Goal: Transaction & Acquisition: Purchase product/service

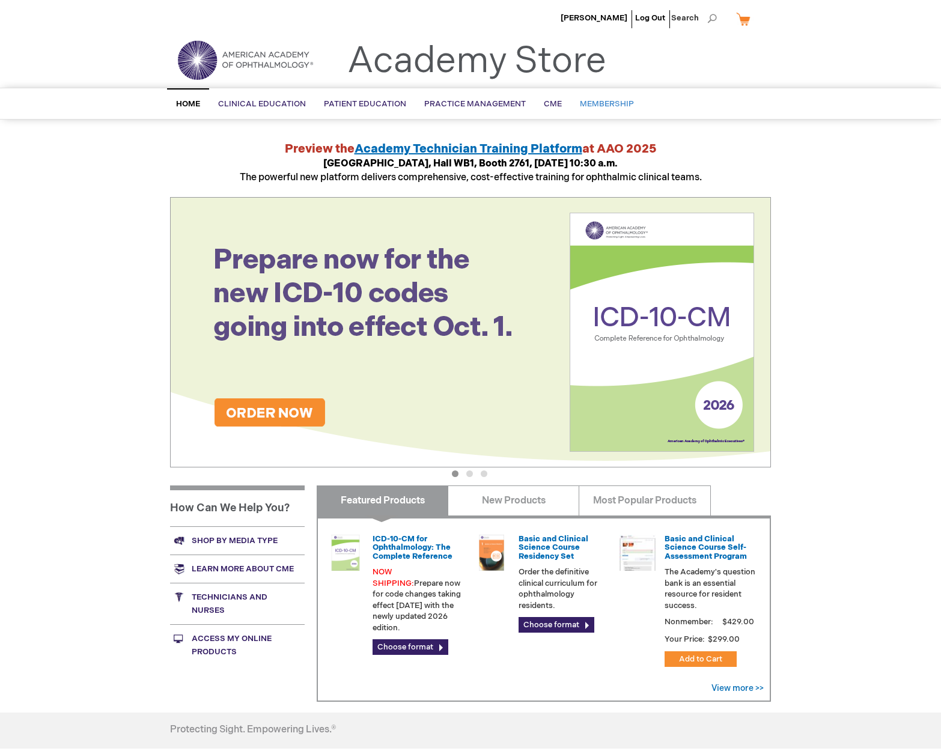
click at [607, 102] on span "Membership" at bounding box center [607, 104] width 54 height 10
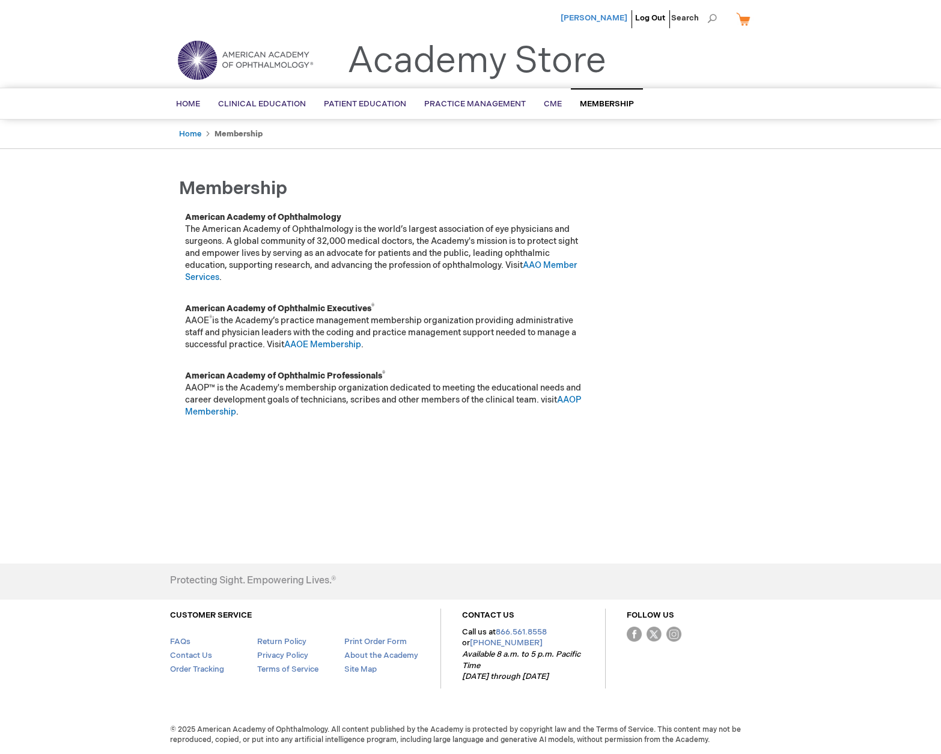
click at [575, 19] on span "[PERSON_NAME]" at bounding box center [594, 18] width 67 height 10
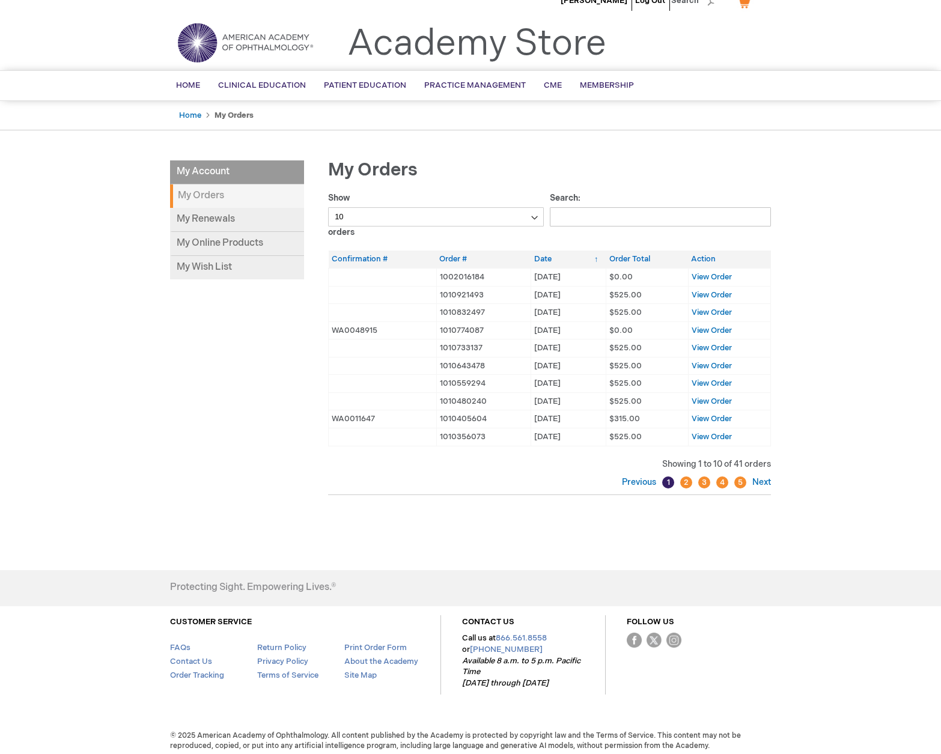
scroll to position [17, 0]
click at [739, 478] on link "5" at bounding box center [740, 483] width 12 height 12
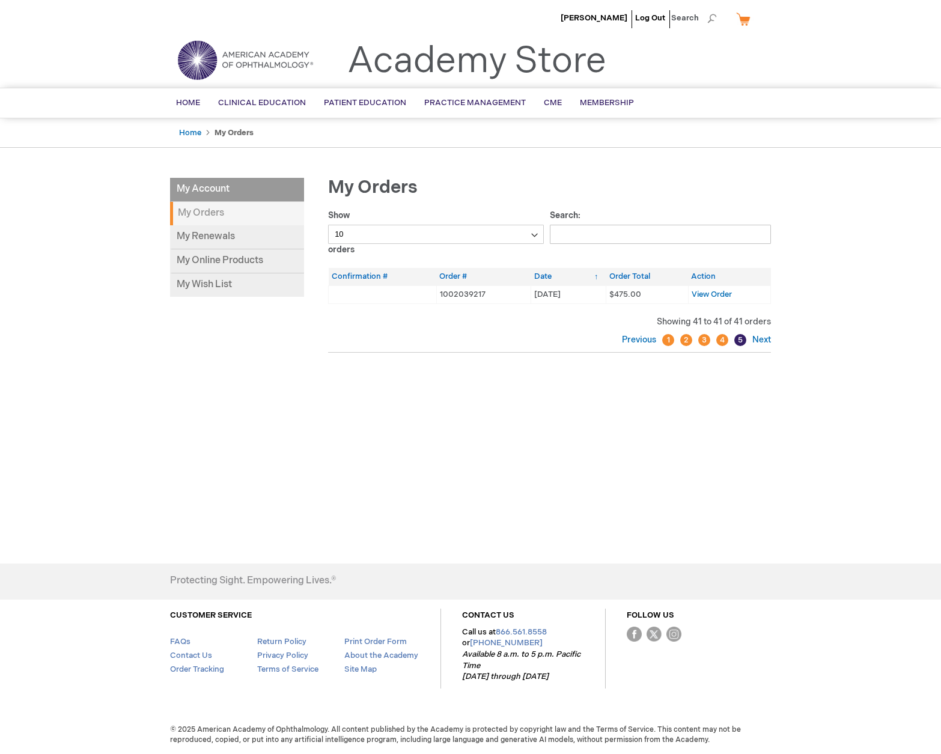
scroll to position [0, 0]
click at [763, 338] on link "Next" at bounding box center [760, 340] width 22 height 10
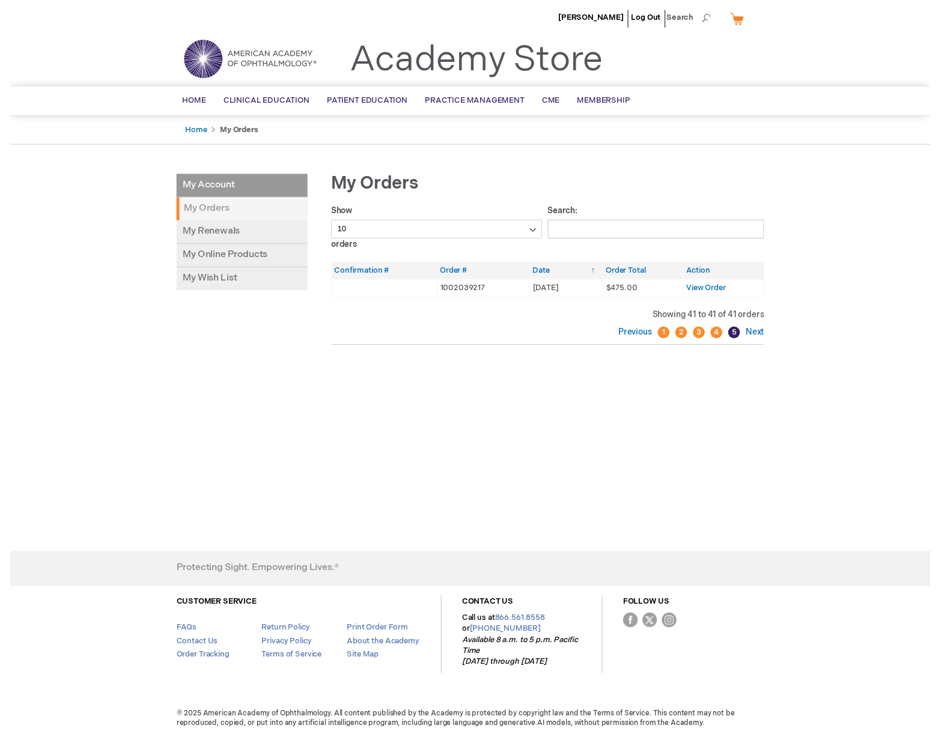
scroll to position [0, 1]
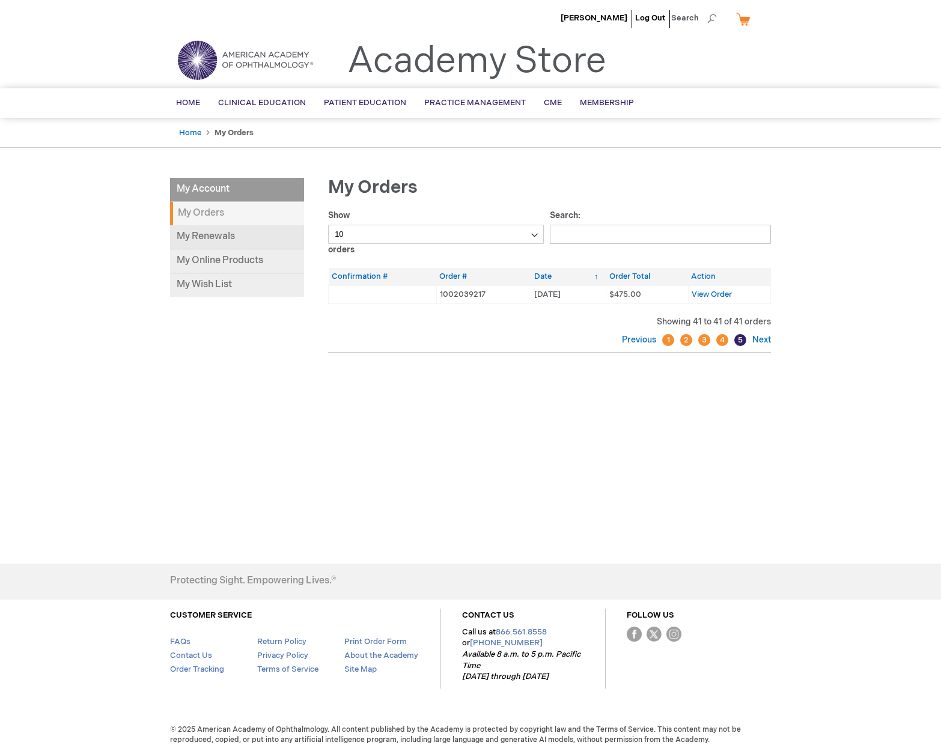
click at [229, 231] on link "My Renewals" at bounding box center [237, 237] width 134 height 24
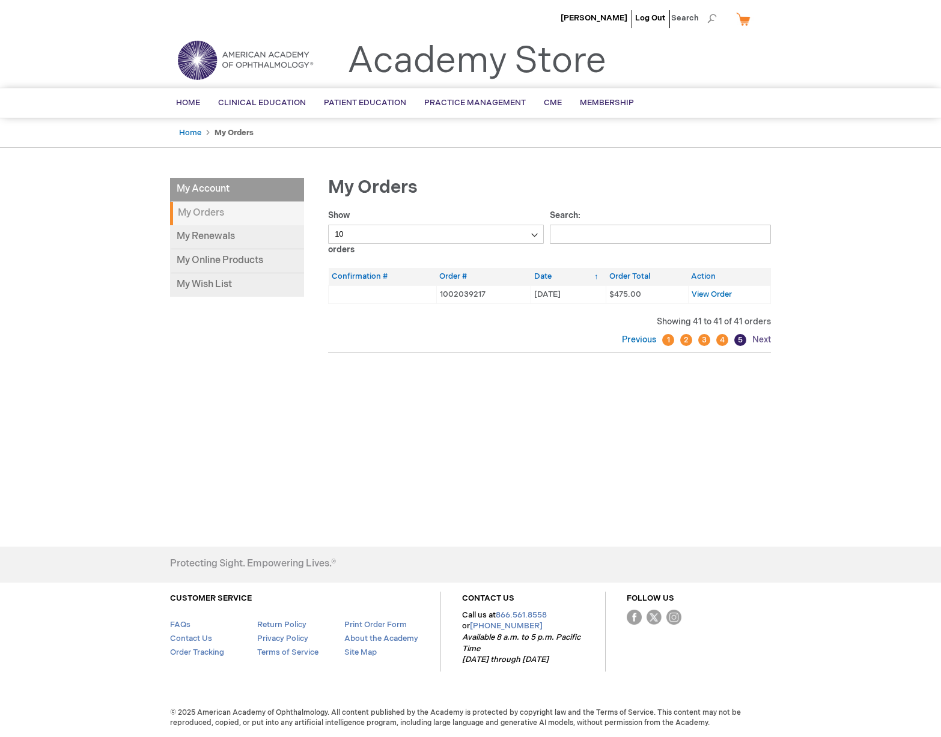
click at [767, 338] on link "Next" at bounding box center [760, 340] width 22 height 10
click at [764, 338] on link "Next" at bounding box center [760, 340] width 22 height 10
click at [722, 339] on link "4" at bounding box center [722, 340] width 12 height 12
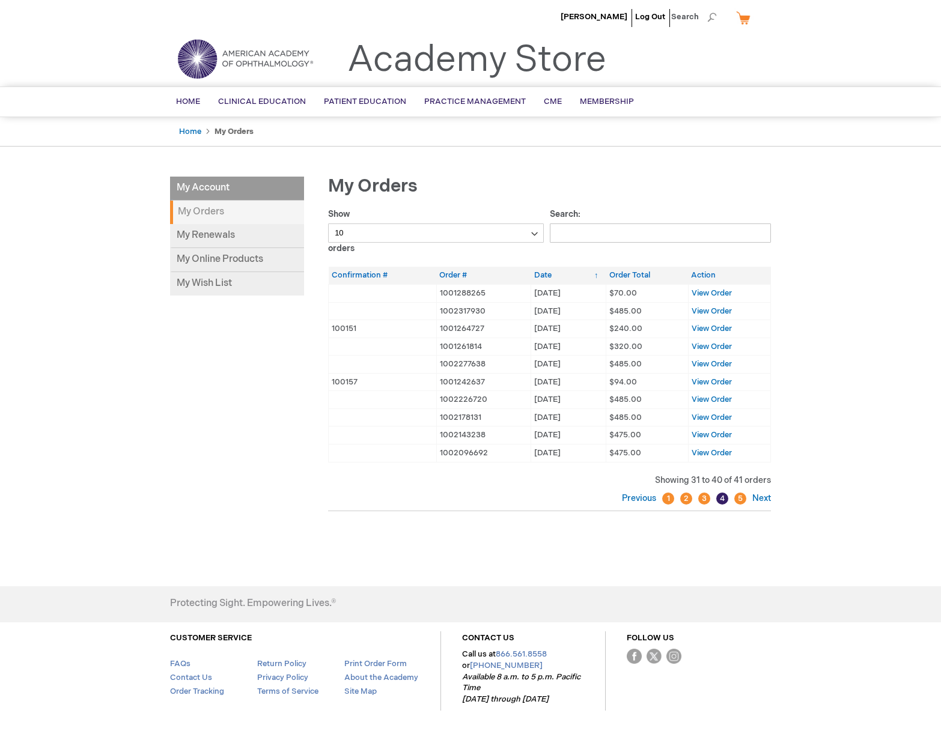
scroll to position [4, 0]
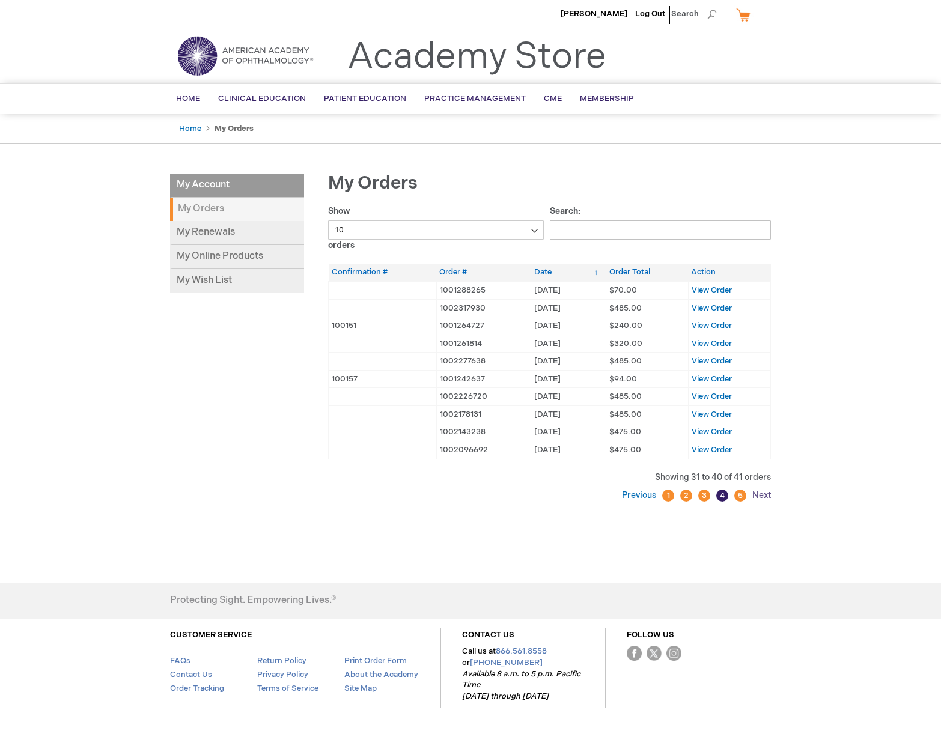
click at [760, 490] on link "Next" at bounding box center [760, 495] width 22 height 10
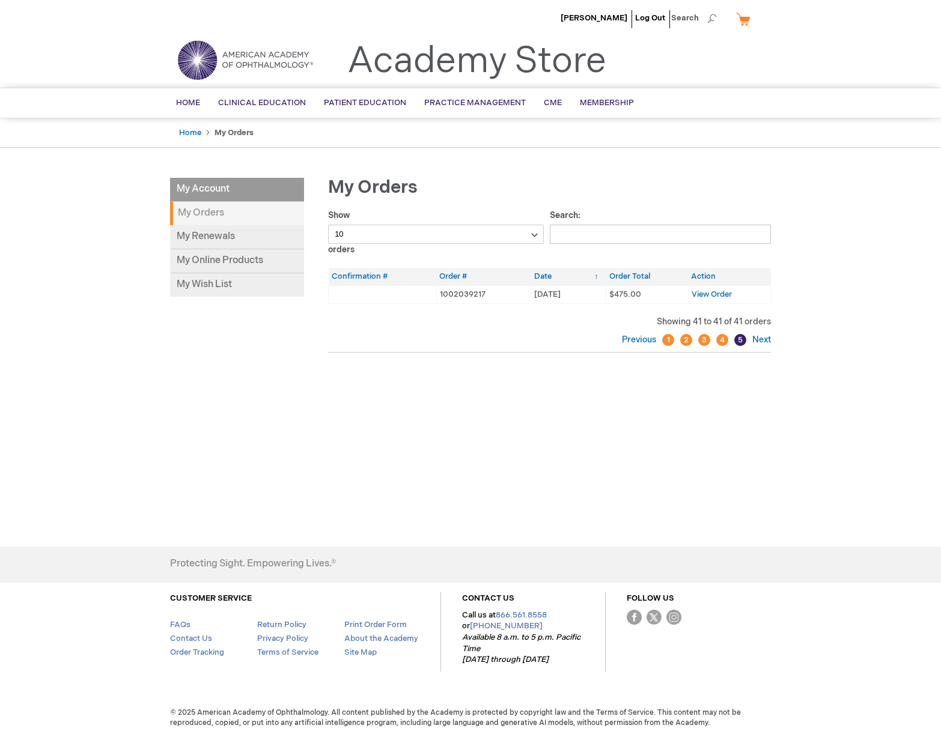
scroll to position [0, 0]
click at [761, 338] on link "Next" at bounding box center [760, 340] width 22 height 10
click at [377, 275] on th "Confirmation #" at bounding box center [383, 276] width 108 height 17
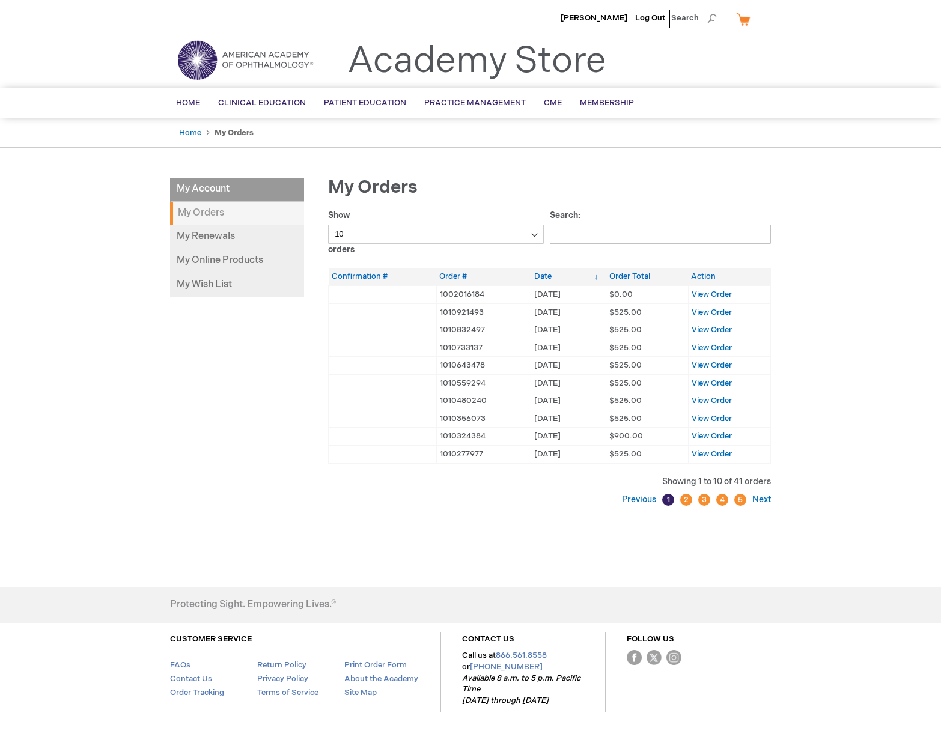
scroll to position [3, 0]
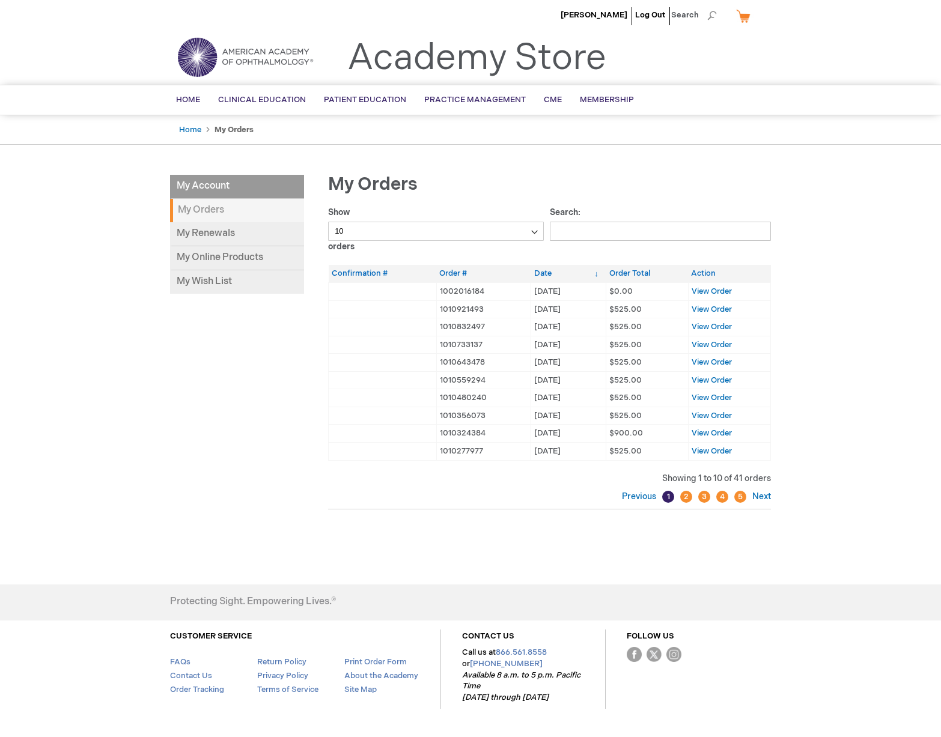
click at [556, 328] on td "24/10/01 01/10/24" at bounding box center [568, 327] width 75 height 18
click at [716, 324] on span "View Order" at bounding box center [712, 327] width 40 height 10
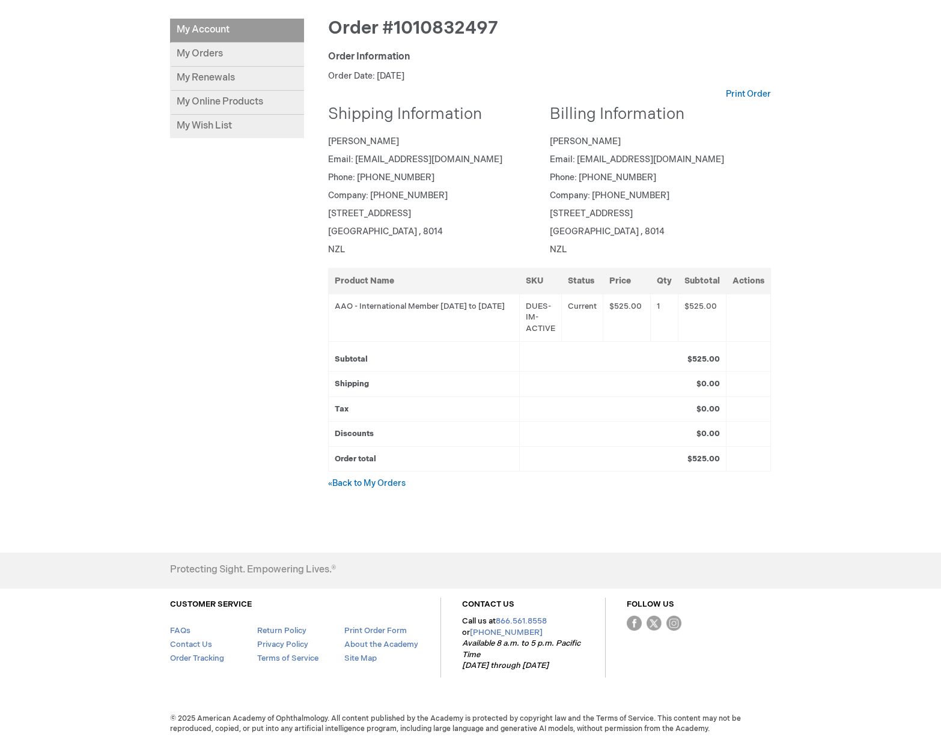
scroll to position [159, 0]
click at [266, 36] on li "My Account" at bounding box center [237, 31] width 134 height 24
click at [219, 37] on li "My Account" at bounding box center [237, 31] width 134 height 24
click at [738, 93] on link "Print Order" at bounding box center [748, 95] width 45 height 12
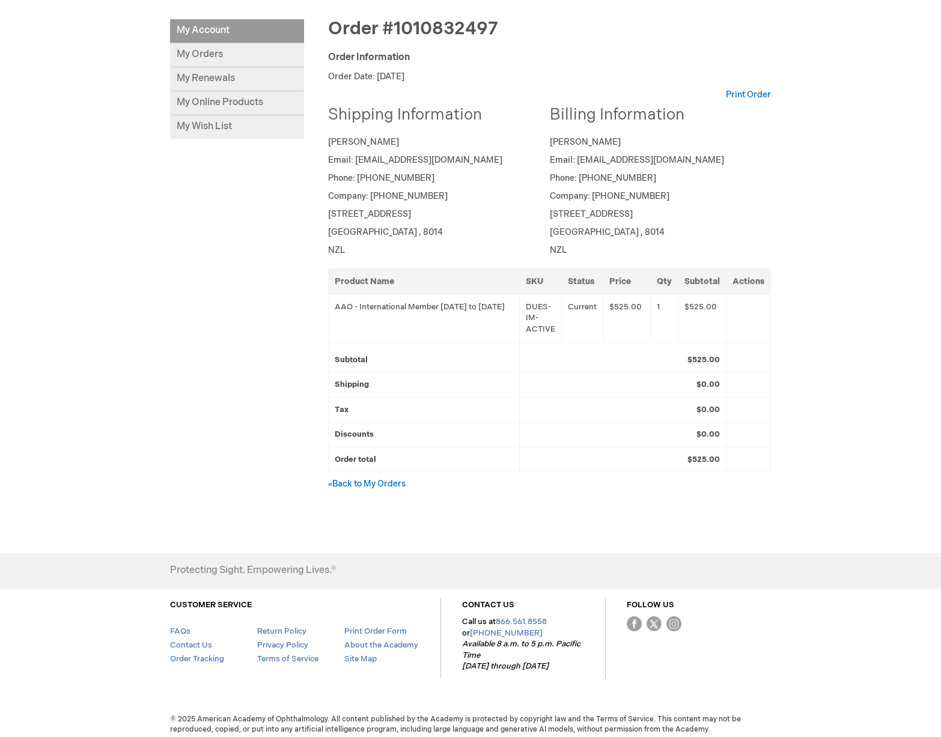
scroll to position [158, 0]
click at [177, 55] on link "My Orders" at bounding box center [237, 56] width 134 height 24
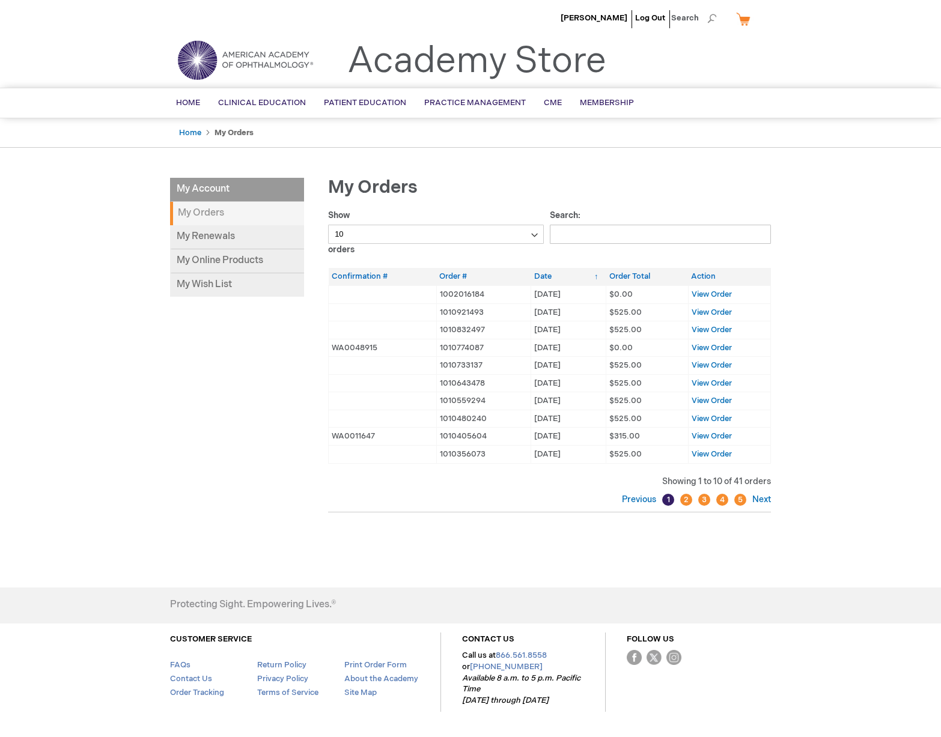
scroll to position [0, 1]
click at [718, 346] on span "View Order" at bounding box center [712, 348] width 40 height 10
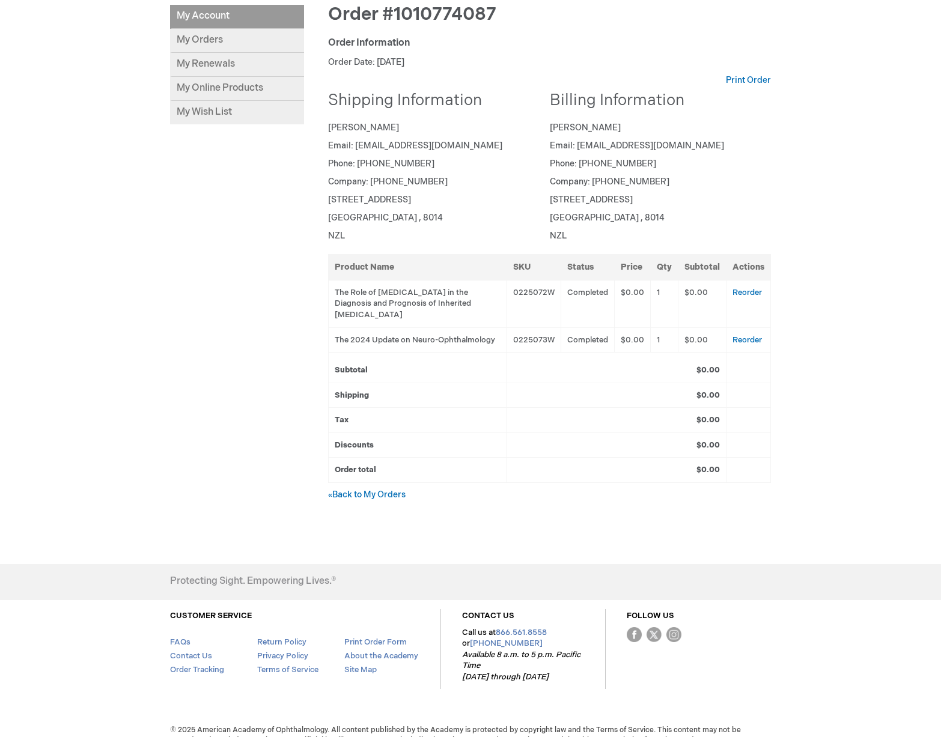
scroll to position [172, 0]
click at [215, 43] on link "My Orders" at bounding box center [237, 41] width 134 height 24
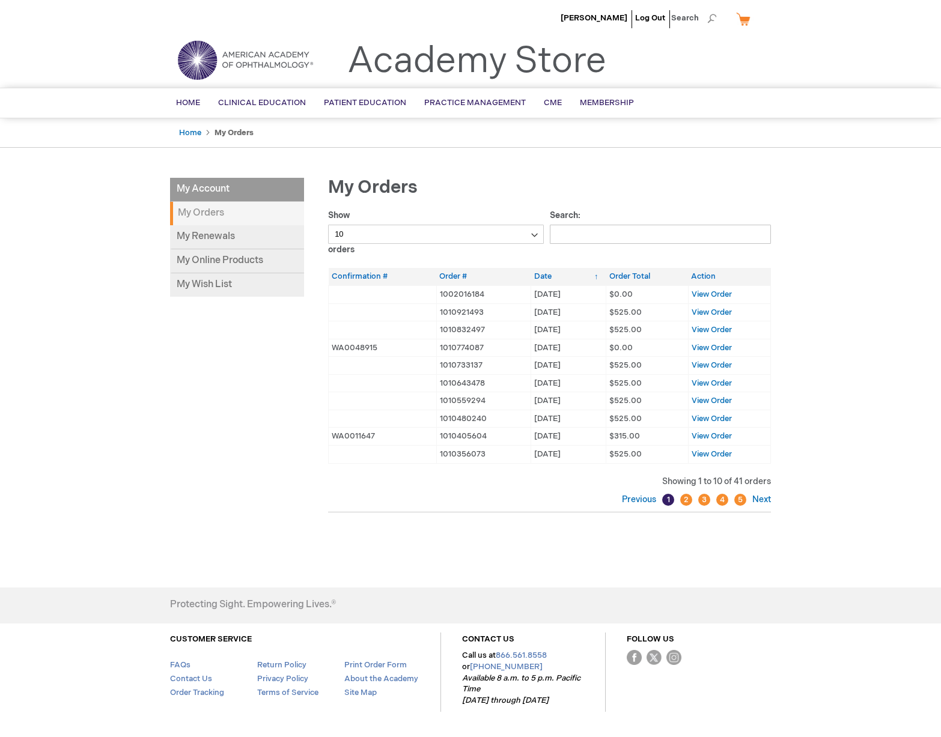
scroll to position [2, 0]
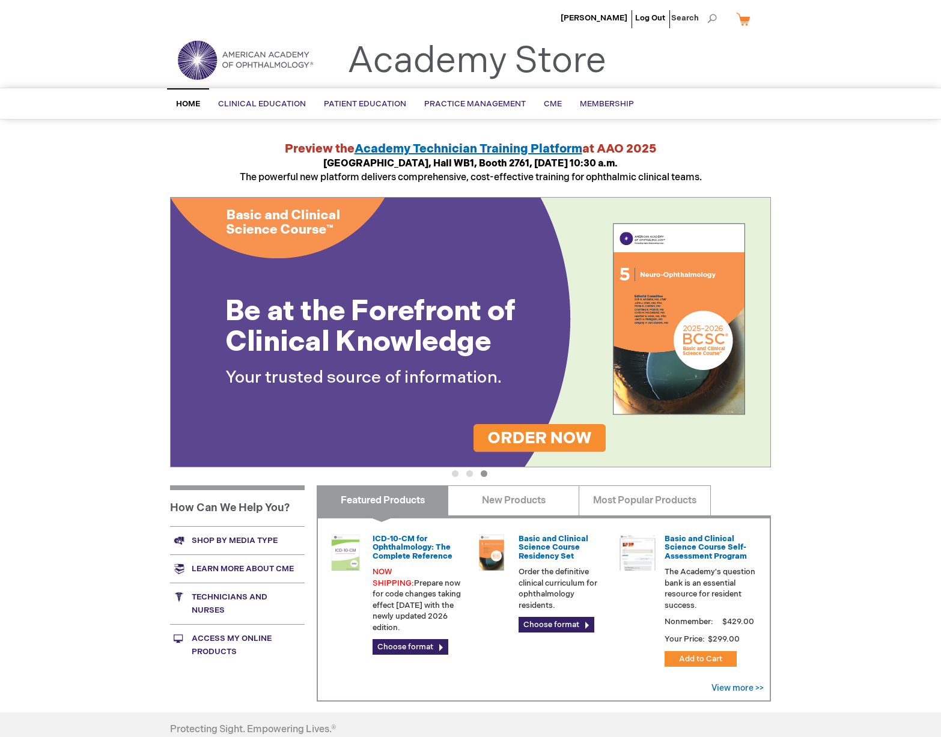
scroll to position [1, 0]
click at [612, 103] on span "Membership" at bounding box center [607, 104] width 54 height 10
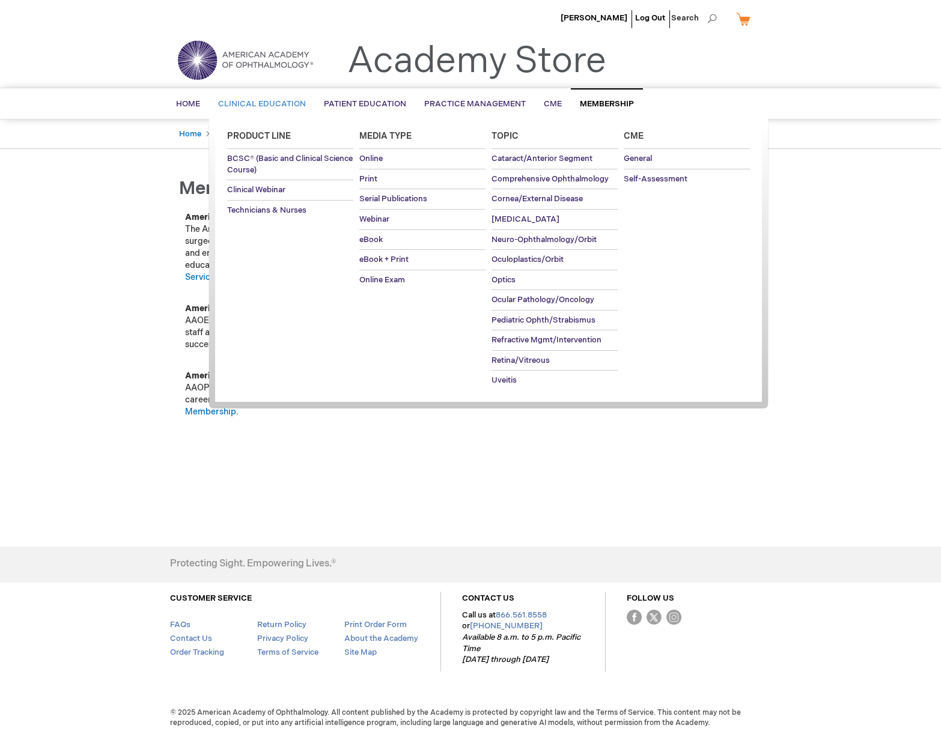
click at [285, 103] on span "Clinical Education" at bounding box center [262, 104] width 88 height 10
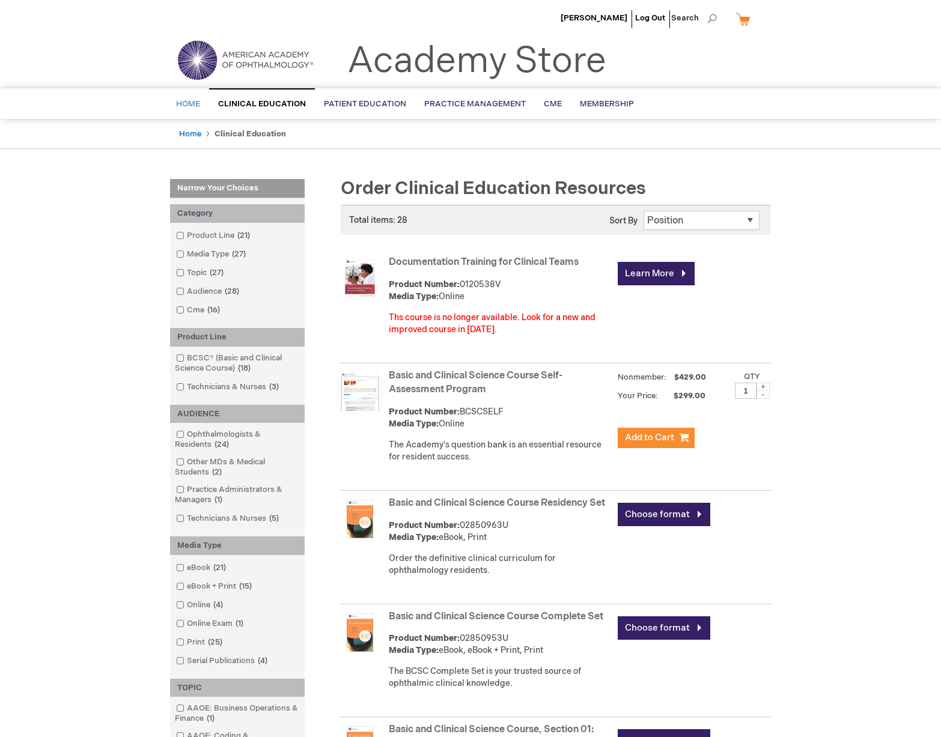
click at [189, 105] on span "Home" at bounding box center [188, 104] width 24 height 10
